Goal: Task Accomplishment & Management: Use online tool/utility

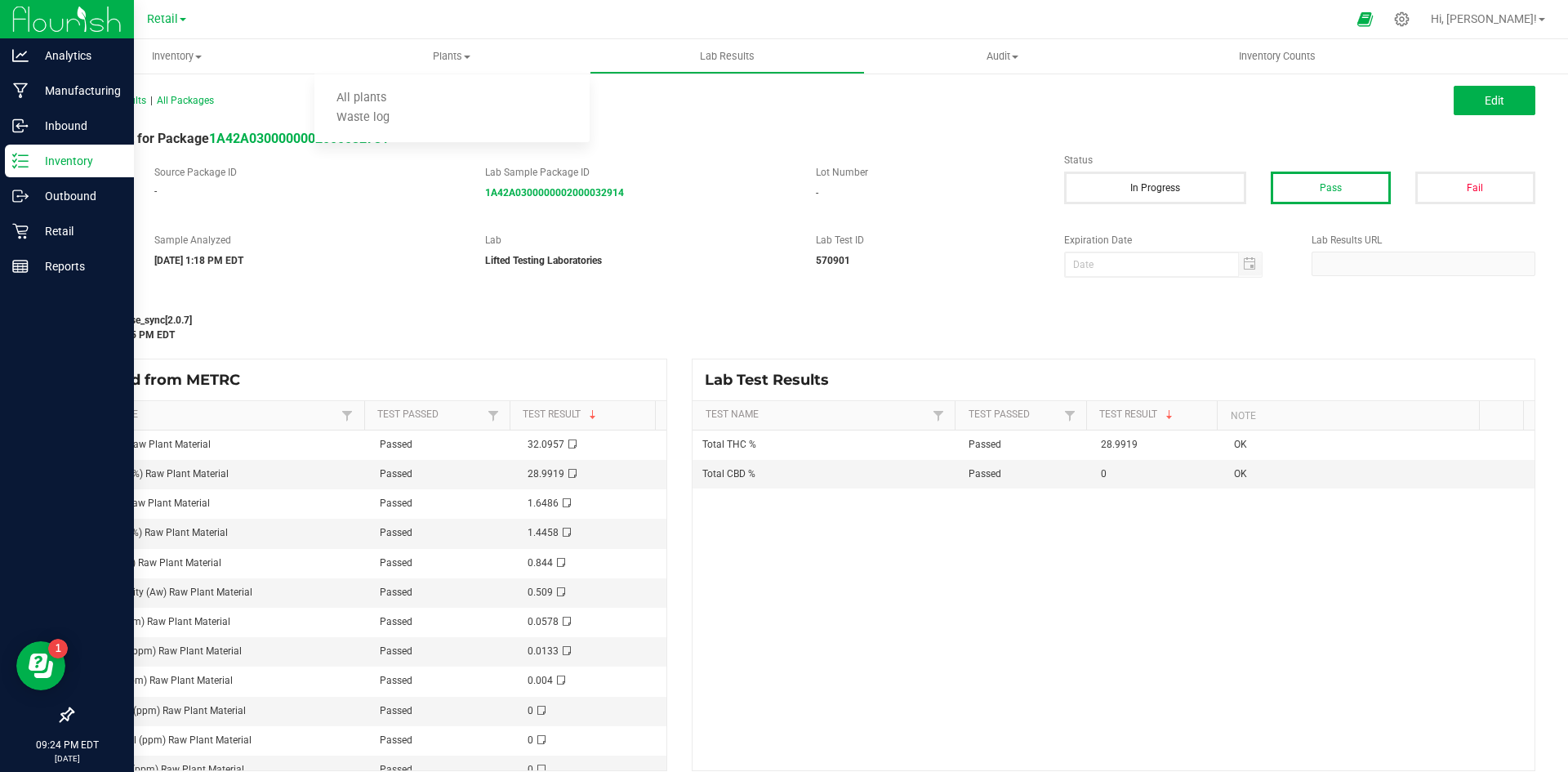
click at [40, 173] on div "Inventory" at bounding box center [69, 160] width 129 height 32
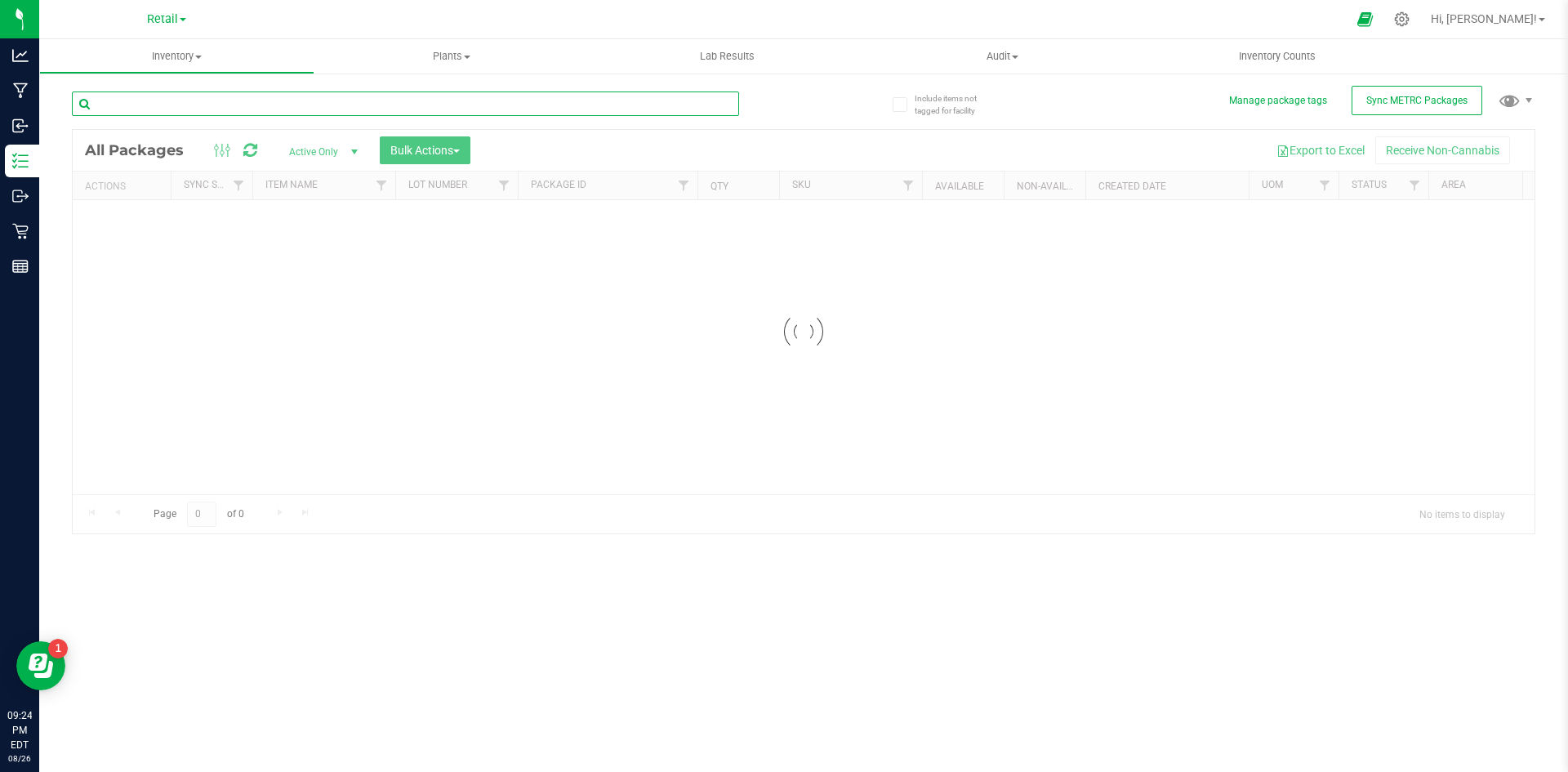
click at [210, 110] on input "text" at bounding box center [405, 103] width 668 height 25
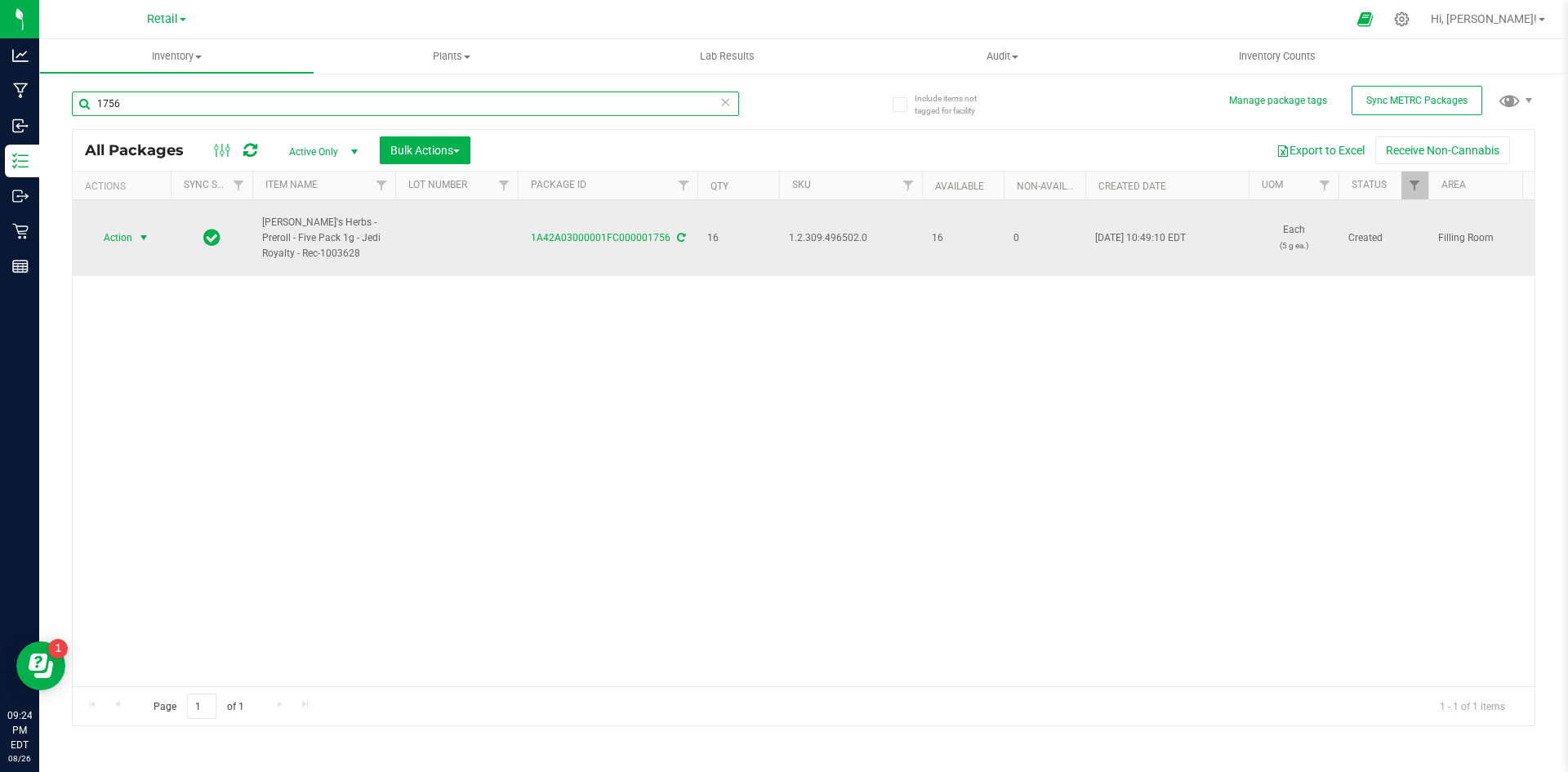
type input "1756"
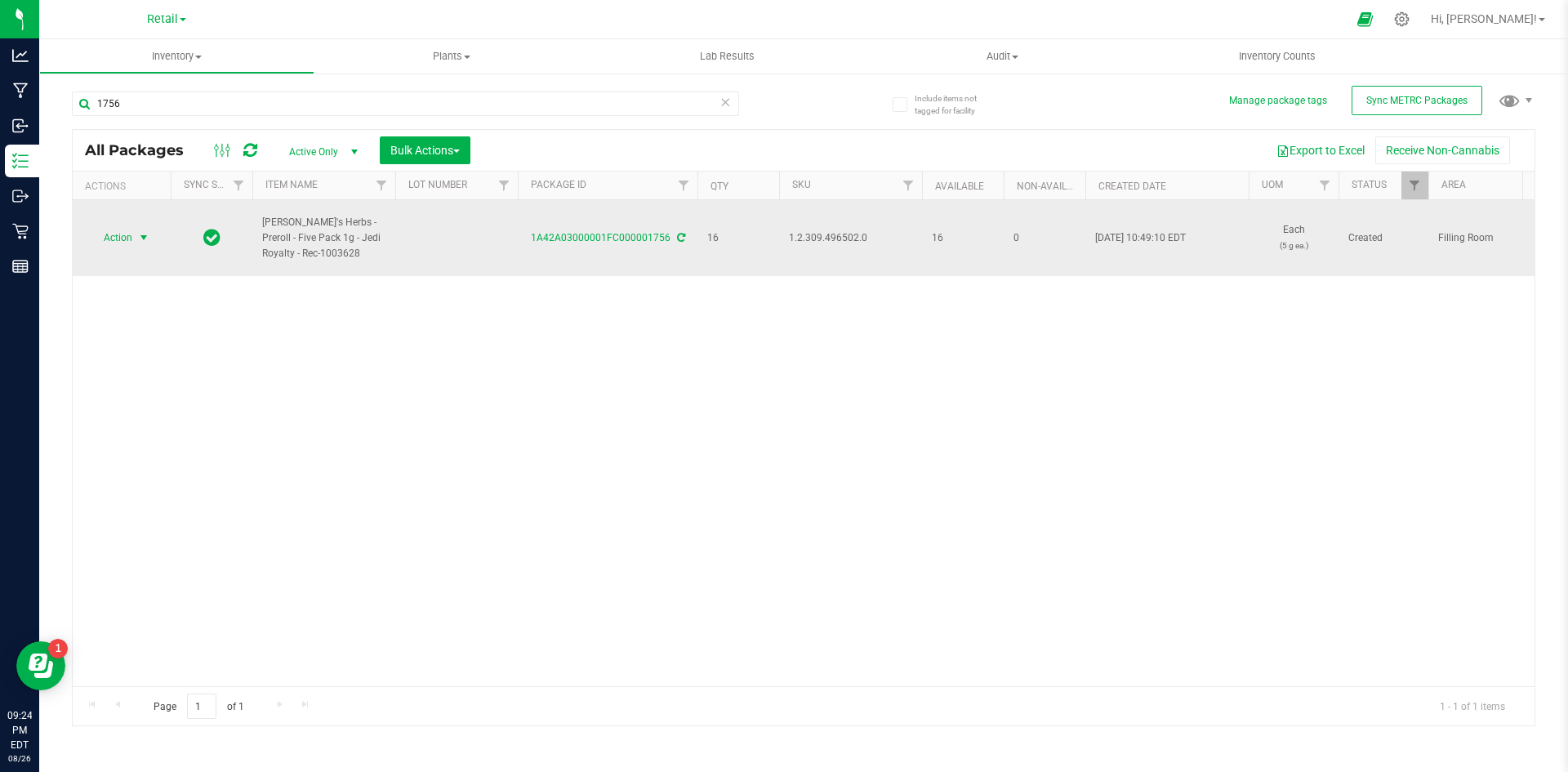
click at [145, 231] on span "select" at bounding box center [144, 238] width 13 height 13
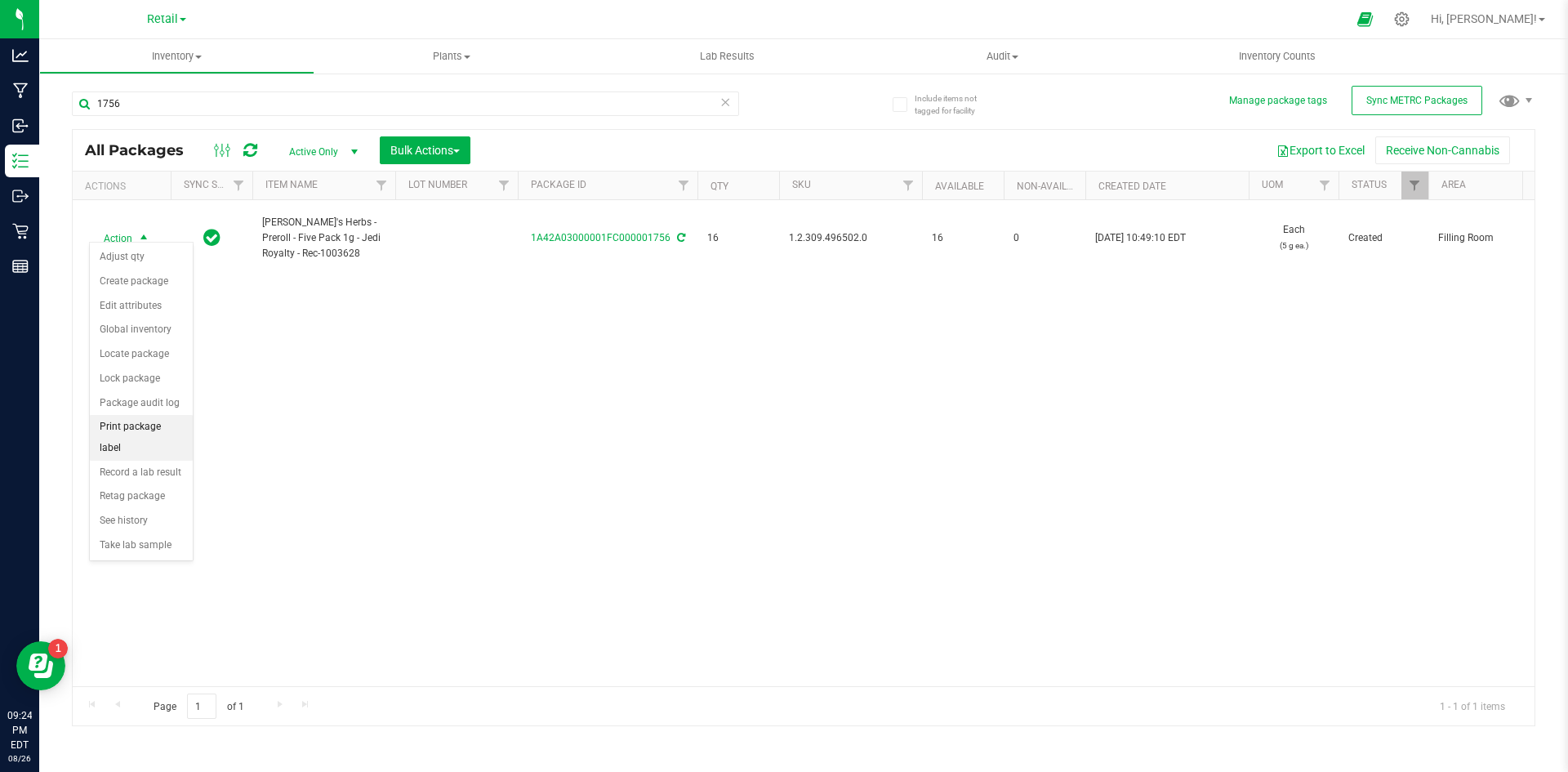
click at [145, 428] on li "Print package label" at bounding box center [142, 438] width 103 height 45
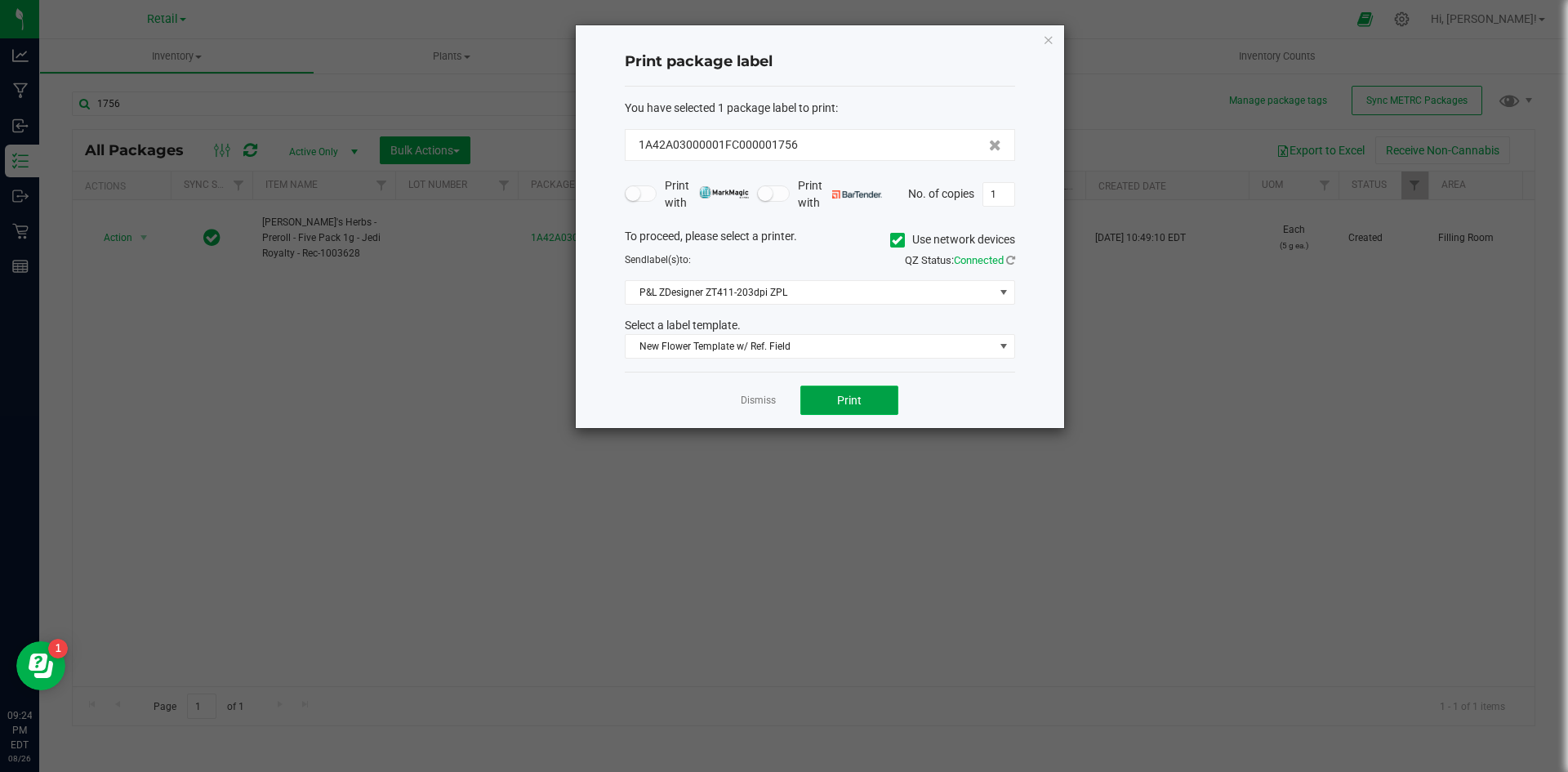
click at [816, 398] on button "Print" at bounding box center [849, 401] width 98 height 29
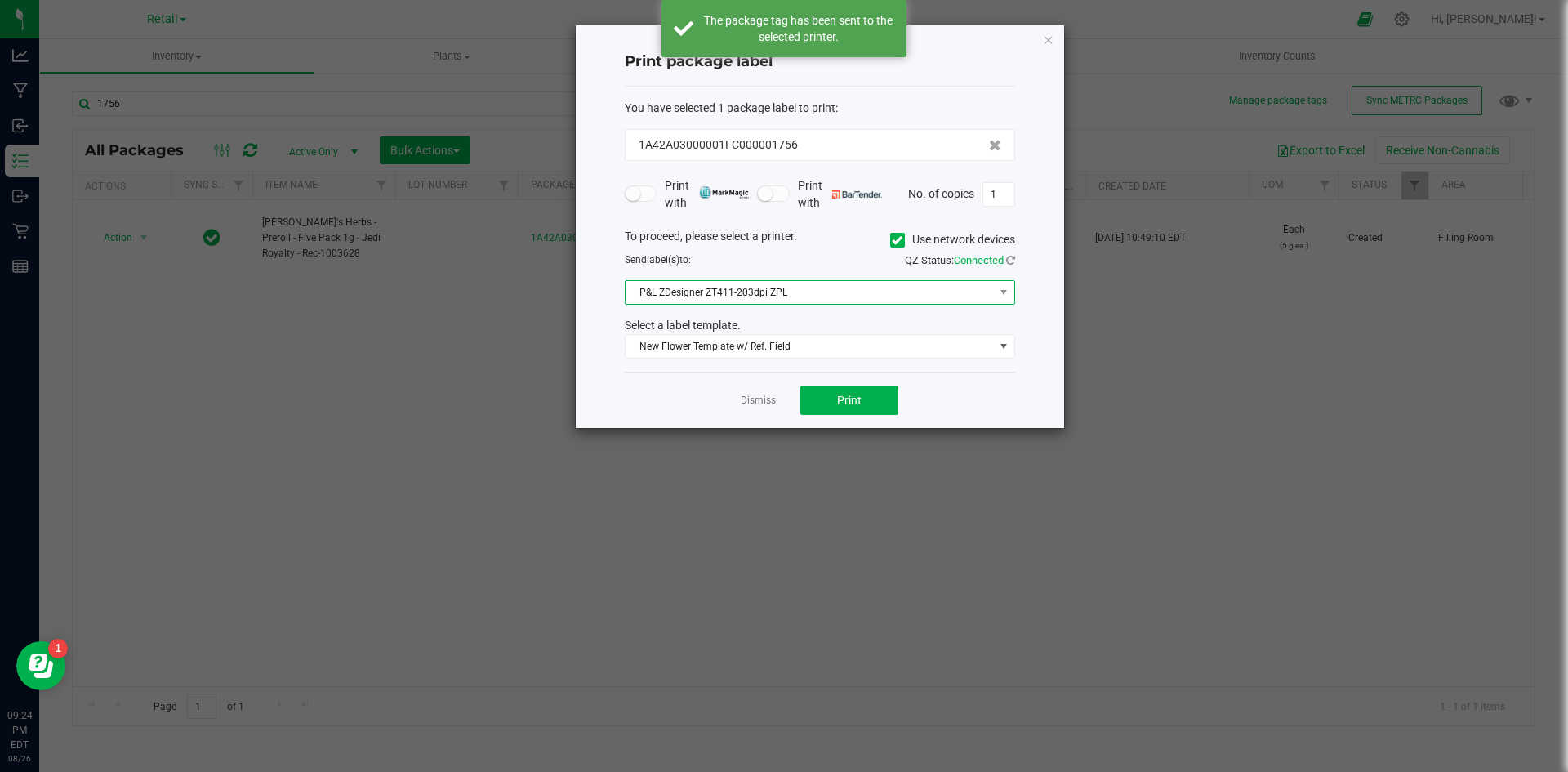
click at [835, 286] on span "P&L ZDesigner ZT411-203dpi ZPL" at bounding box center [809, 292] width 368 height 23
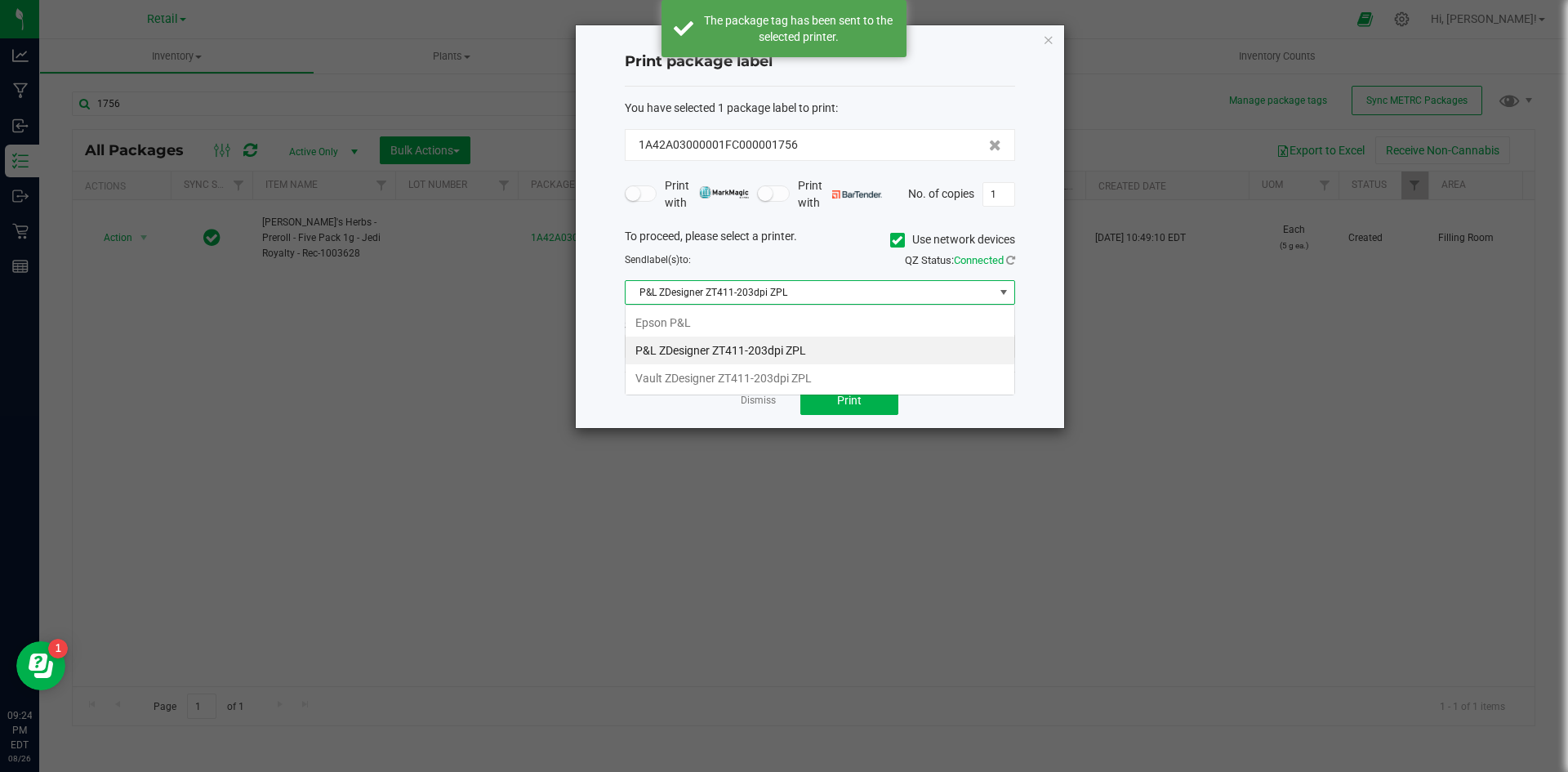
scroll to position [25, 390]
click at [906, 235] on label "Use network devices" at bounding box center [953, 240] width 125 height 18
click at [0, 0] on input "Use network devices" at bounding box center [0, 0] width 0 height 0
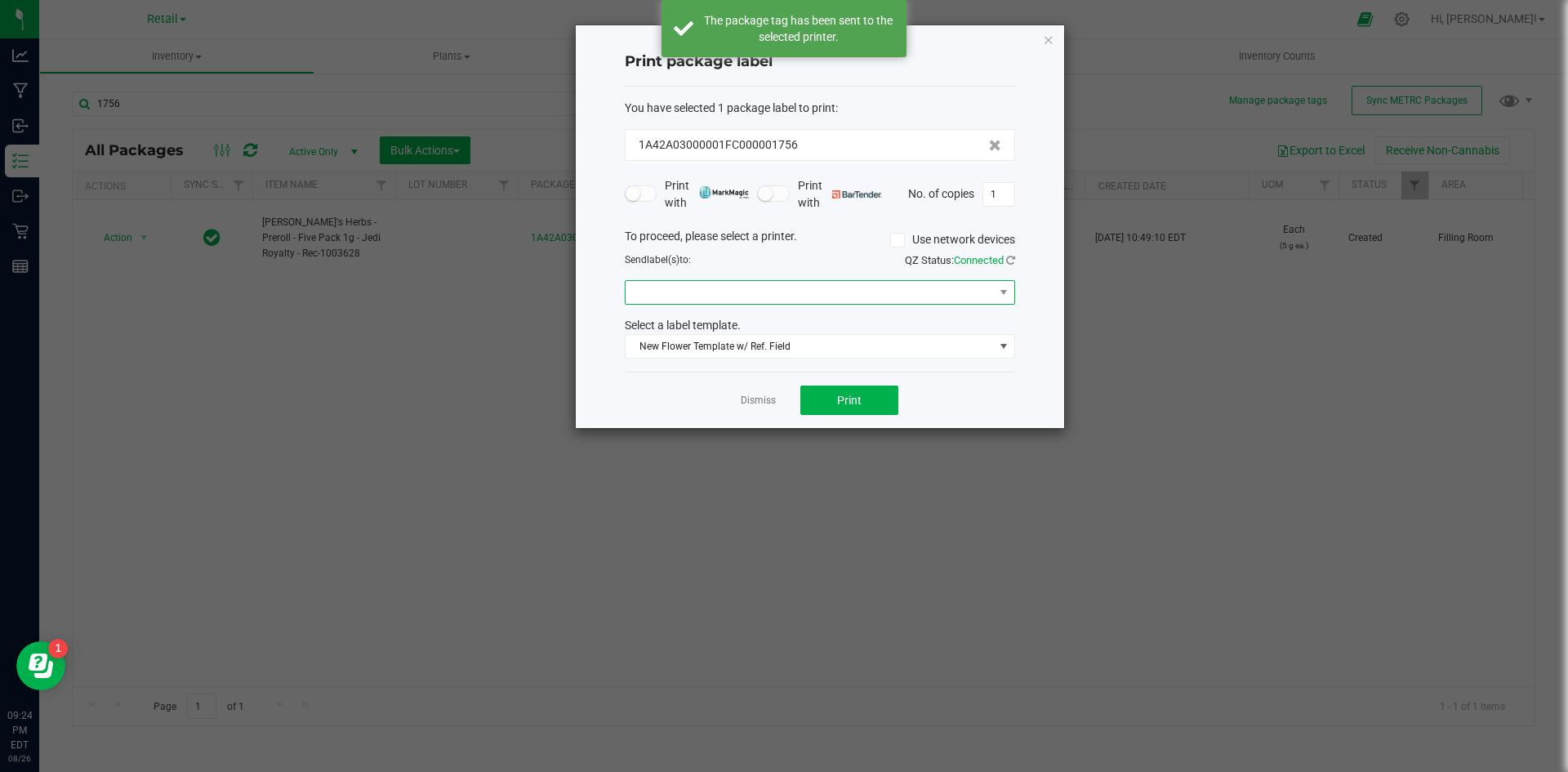
click at [839, 283] on span at bounding box center [809, 292] width 368 height 23
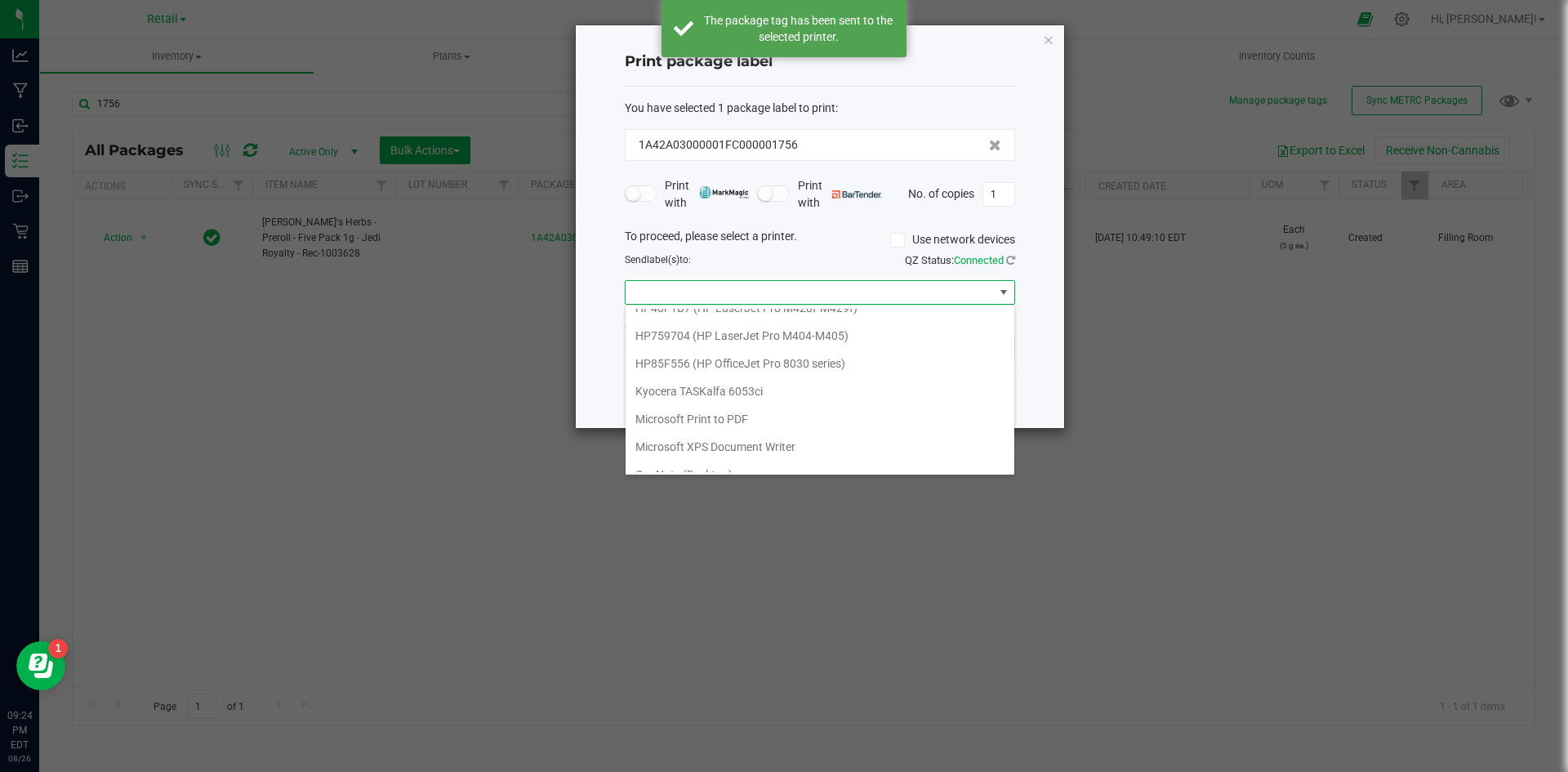
scroll to position [475, 0]
click at [718, 427] on GK420d "ZDesigner GK420d" at bounding box center [819, 430] width 389 height 28
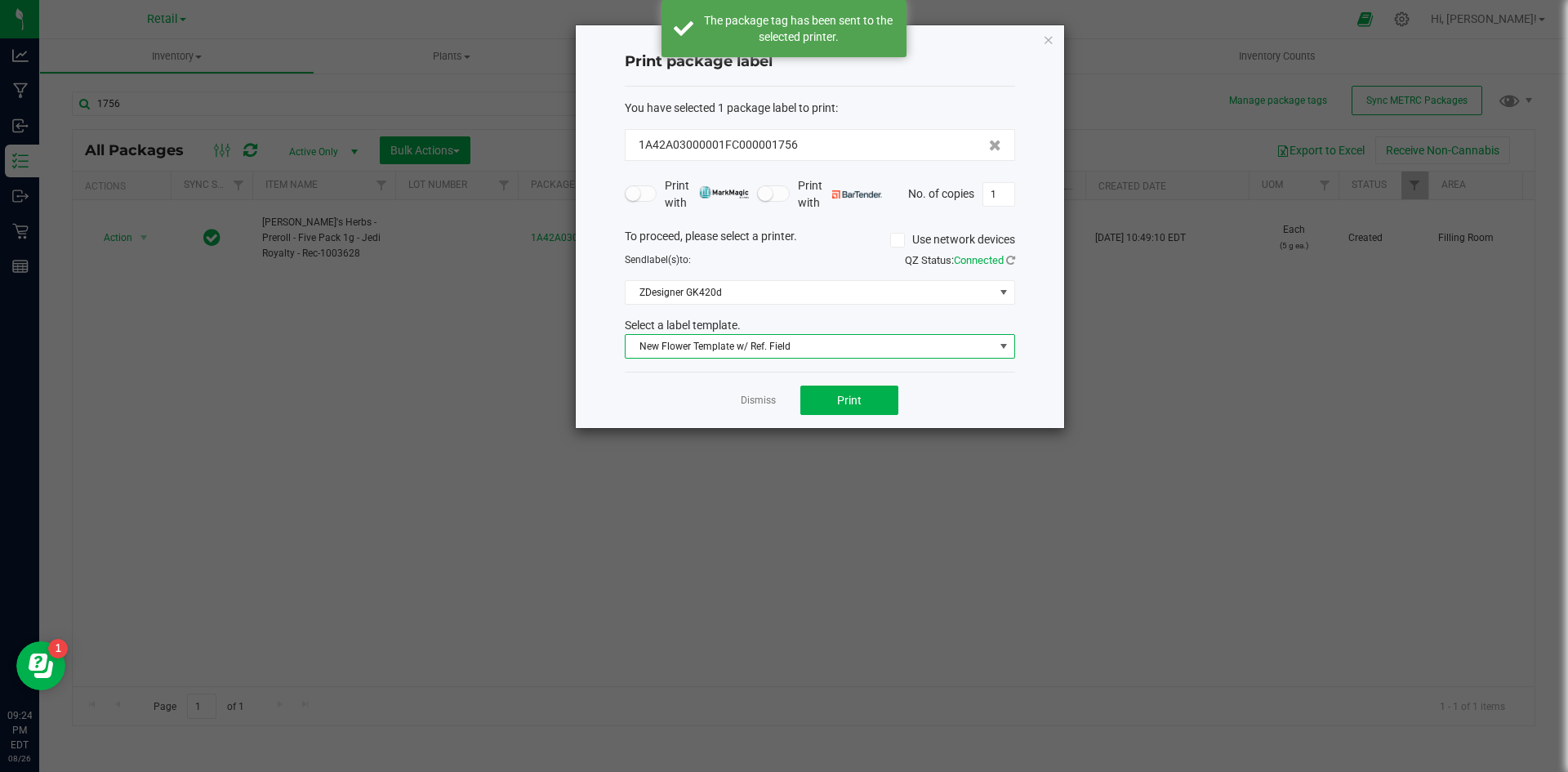
click at [765, 351] on span "New Flower Template w/ Ref. Field" at bounding box center [809, 346] width 368 height 23
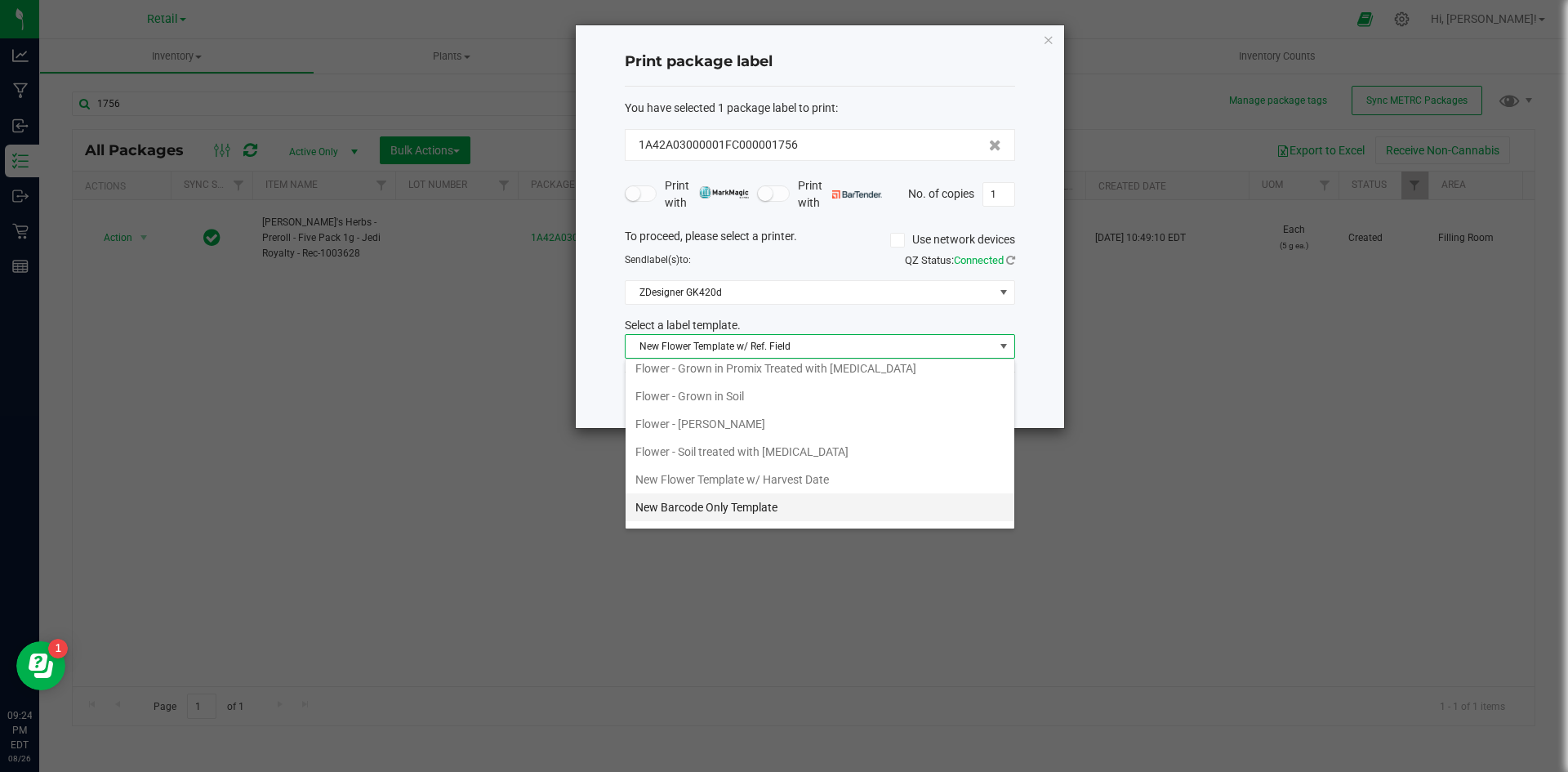
scroll to position [285, 0]
click at [740, 427] on li "New Barcode Only Template" at bounding box center [819, 426] width 389 height 28
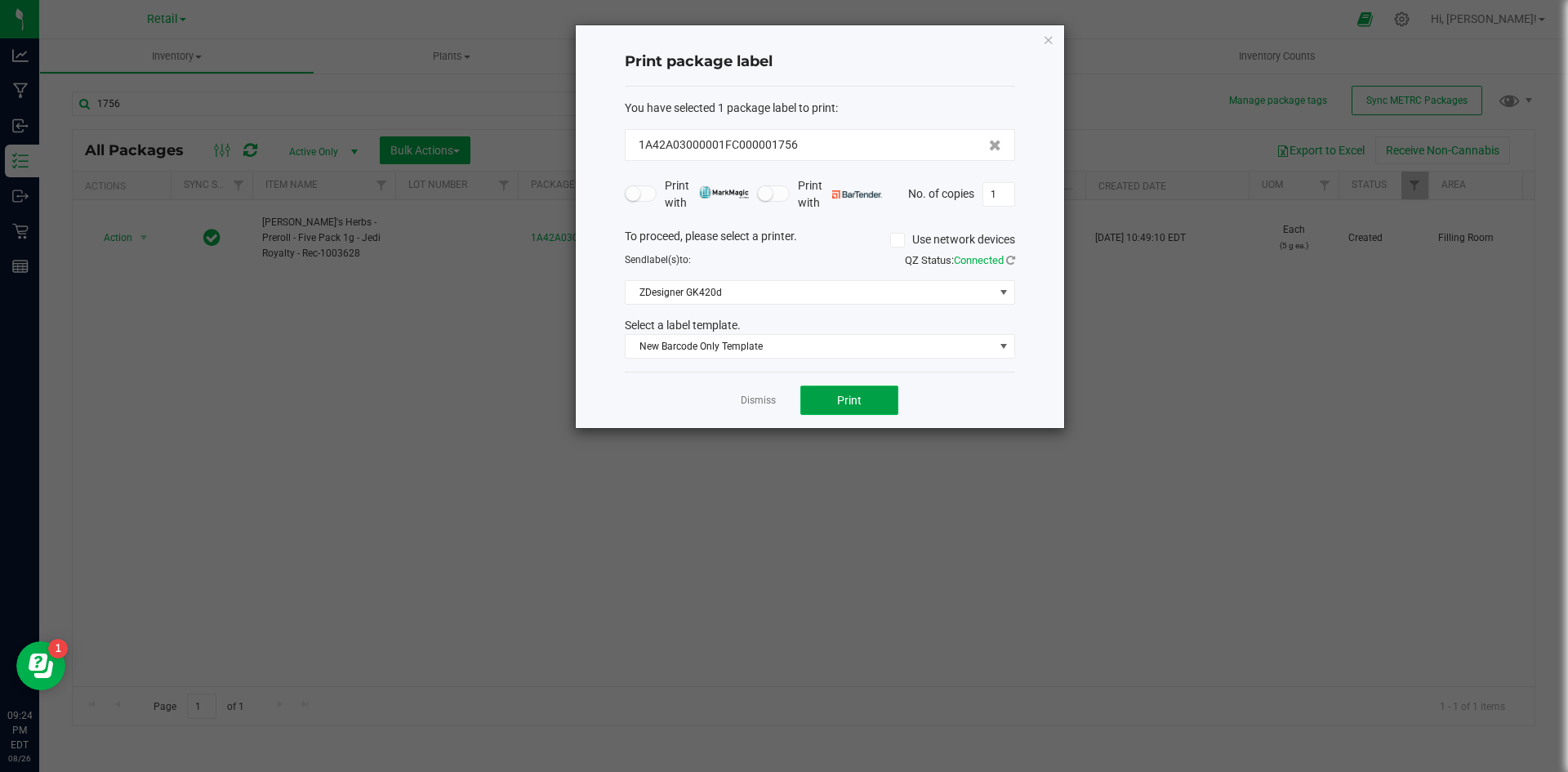
click at [852, 407] on span "Print" at bounding box center [849, 400] width 25 height 13
